Goal: Task Accomplishment & Management: Manage account settings

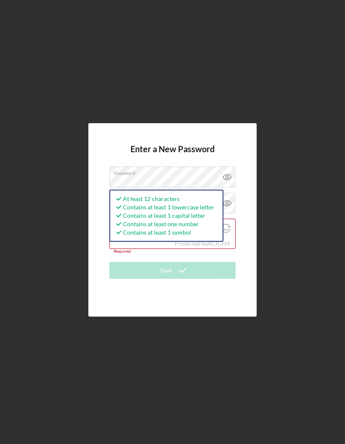
click at [274, 226] on div "Enter a New Password Password At least 12 characters Contains at least 1 lowerc…" at bounding box center [172, 220] width 336 height 440
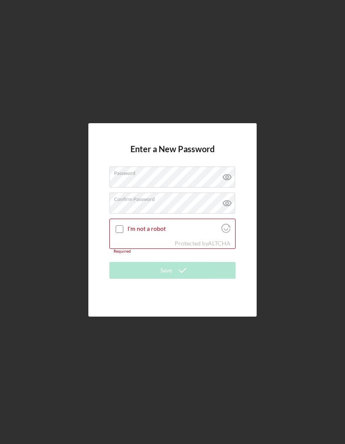
click at [123, 233] on input "I'm not a robot" at bounding box center [120, 229] width 8 height 8
checkbox input "true"
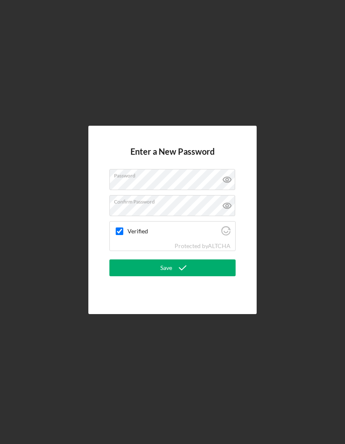
click at [194, 276] on button "Save" at bounding box center [172, 267] width 126 height 17
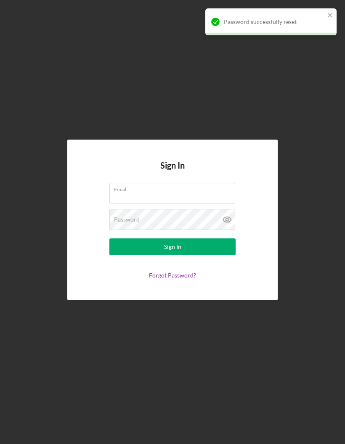
click at [195, 203] on input "Email" at bounding box center [172, 193] width 126 height 20
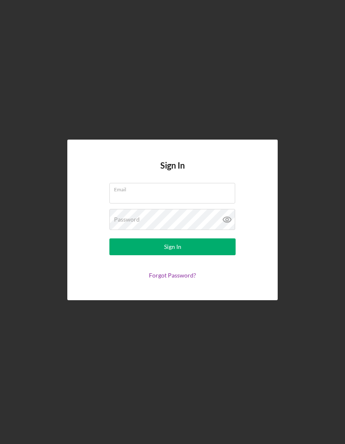
type input "[EMAIL_ADDRESS][DOMAIN_NAME]"
click at [196, 255] on button "Sign In" at bounding box center [172, 246] width 126 height 17
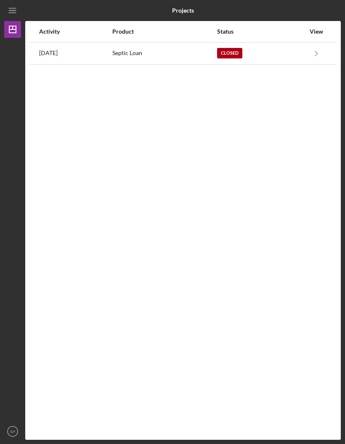
click at [313, 59] on icon "Icon/Navigate" at bounding box center [316, 53] width 19 height 19
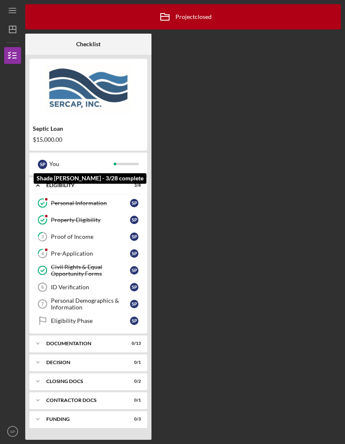
click at [123, 163] on div at bounding box center [125, 164] width 25 height 3
click at [184, 145] on div "Icon/Archived Project closed Icon/Info Checklist Septic Loan $15,000.00 S P You…" at bounding box center [182, 221] width 315 height 435
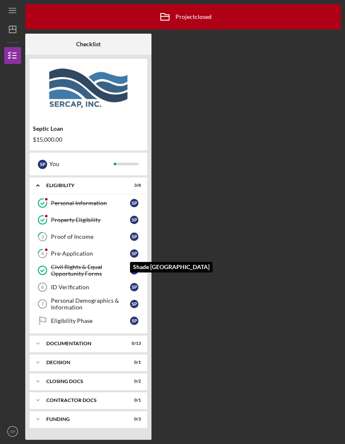
click at [139, 251] on div "S P" at bounding box center [136, 253] width 13 height 8
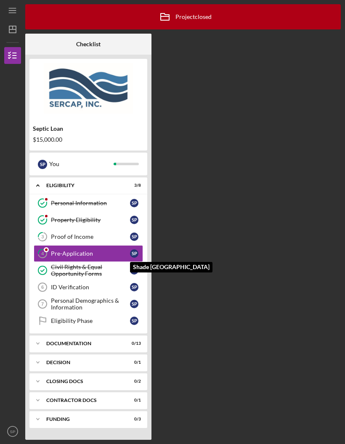
scroll to position [34, 0]
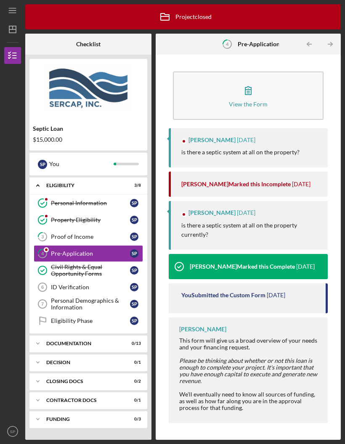
click at [57, 79] on img at bounding box center [88, 88] width 118 height 50
click at [53, 79] on img at bounding box center [88, 88] width 118 height 50
click at [11, 45] on icon "button" at bounding box center [12, 55] width 21 height 21
click at [343, 69] on div "Icon/Menu 4 Pre-Application Icon/Archived Project closed Icon/Info Checklist Se…" at bounding box center [172, 222] width 345 height 444
click at [308, 384] on div at bounding box center [249, 387] width 140 height 7
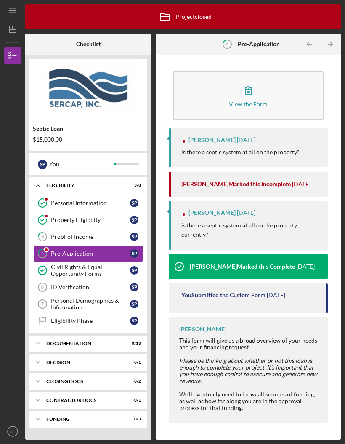
click at [13, 45] on icon "button" at bounding box center [12, 55] width 21 height 21
click at [50, 77] on img at bounding box center [88, 88] width 118 height 50
click at [50, 157] on div "You" at bounding box center [81, 164] width 64 height 14
click at [35, 177] on icon "Icon/Expander" at bounding box center [37, 185] width 17 height 17
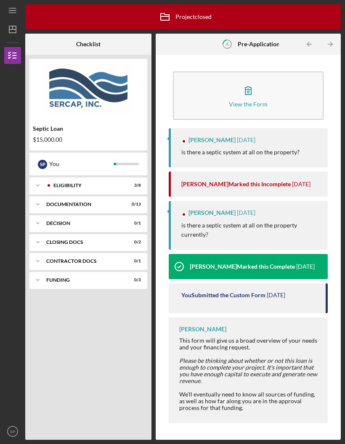
click at [33, 271] on icon "Icon/Expander" at bounding box center [37, 279] width 17 height 17
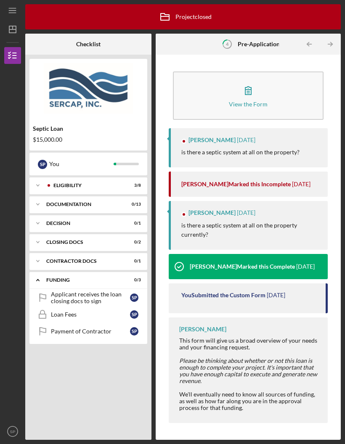
click at [43, 122] on div "Septic Loan $15,000.00" at bounding box center [88, 134] width 118 height 24
click at [305, 35] on icon "Icon/Table Pagination Arrow" at bounding box center [309, 44] width 19 height 19
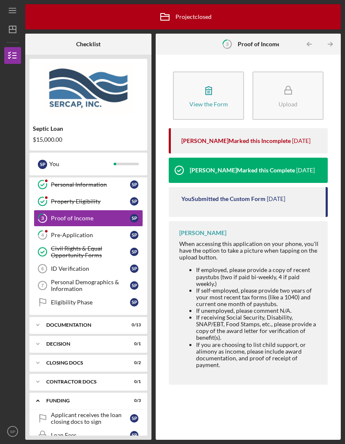
scroll to position [18, 0]
click at [313, 35] on icon "Icon/Table Pagination Arrow" at bounding box center [309, 44] width 19 height 19
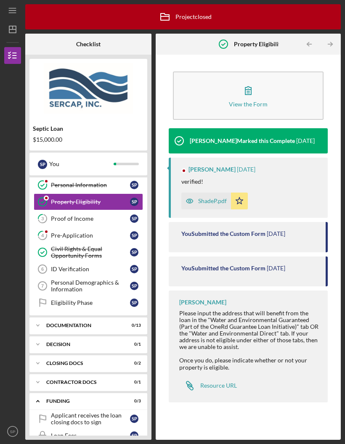
click at [45, 84] on div "Septic Loan $15,000.00" at bounding box center [88, 105] width 118 height 92
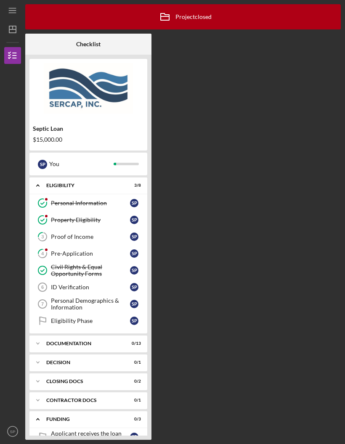
click at [16, 5] on icon "Icon/Menu" at bounding box center [12, 10] width 19 height 19
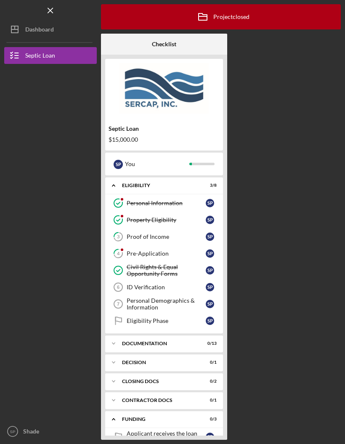
click at [21, 35] on icon "Icon/Dashboard" at bounding box center [14, 29] width 21 height 21
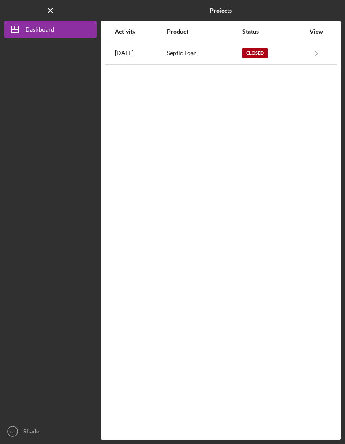
click at [321, 58] on icon "Icon/Navigate" at bounding box center [316, 53] width 19 height 19
click at [53, 10] on icon "Icon/Menu Close" at bounding box center [50, 10] width 19 height 19
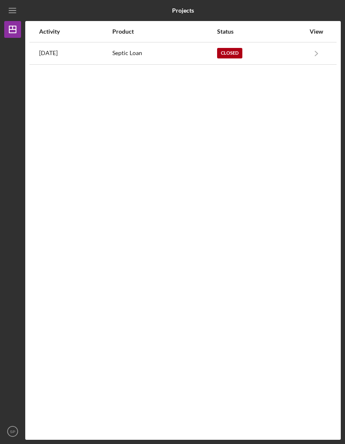
click at [10, 6] on icon "Icon/Menu" at bounding box center [12, 10] width 19 height 19
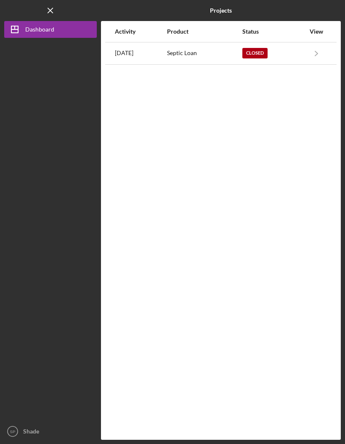
click at [48, 8] on line "button" at bounding box center [50, 10] width 5 height 5
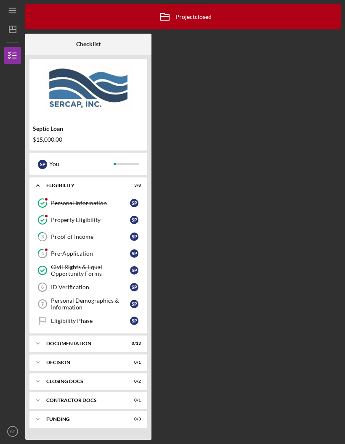
click at [12, 3] on icon "Icon/Menu" at bounding box center [12, 10] width 19 height 19
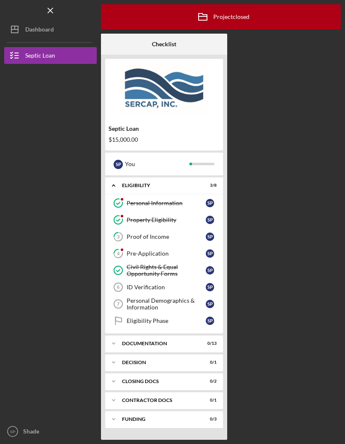
click at [11, 52] on icon "button" at bounding box center [14, 55] width 21 height 21
click at [11, 55] on icon "button" at bounding box center [14, 55] width 21 height 21
click at [18, 27] on polygon "button" at bounding box center [14, 29] width 7 height 7
